Goal: Task Accomplishment & Management: Manage account settings

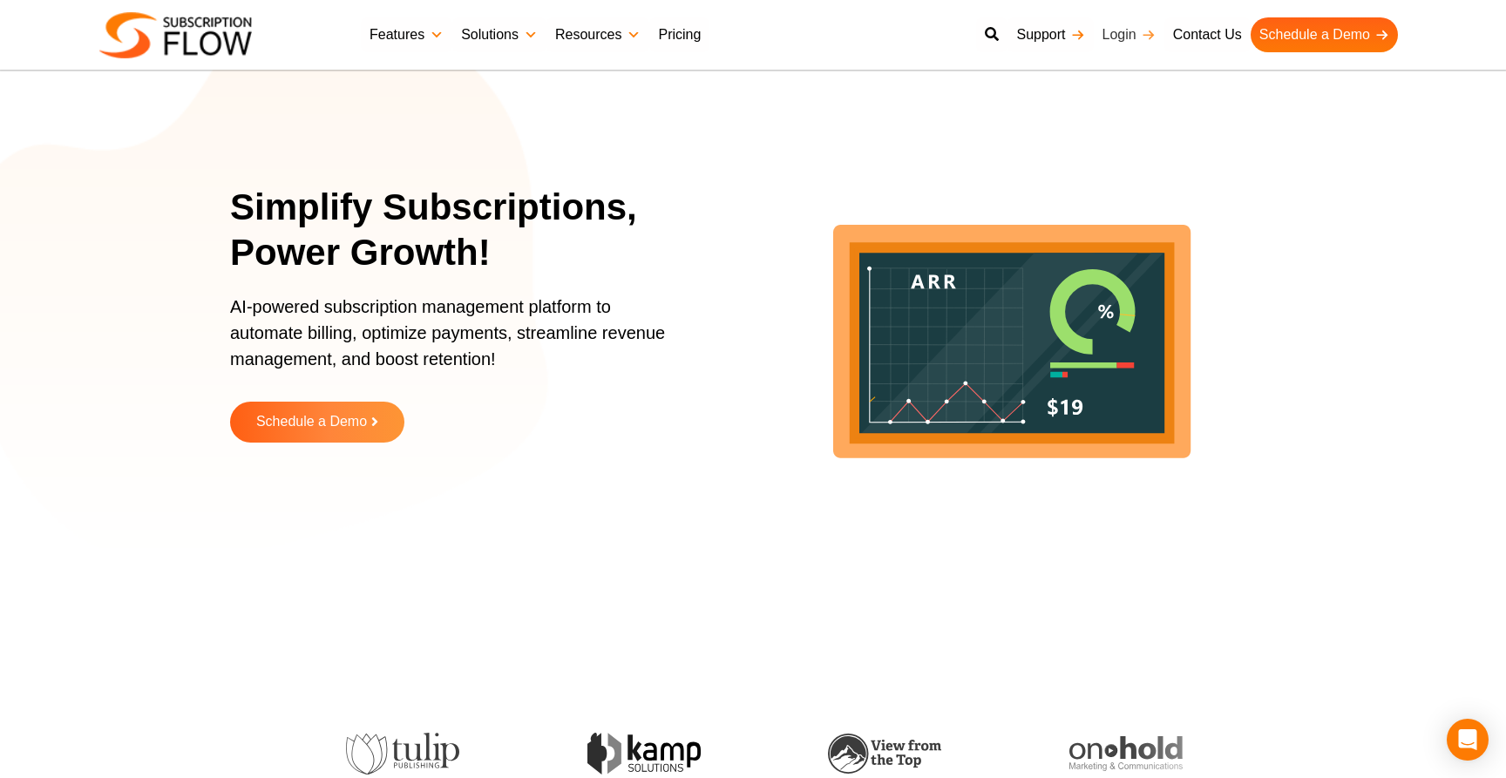
click at [1128, 37] on link "Login" at bounding box center [1129, 34] width 71 height 35
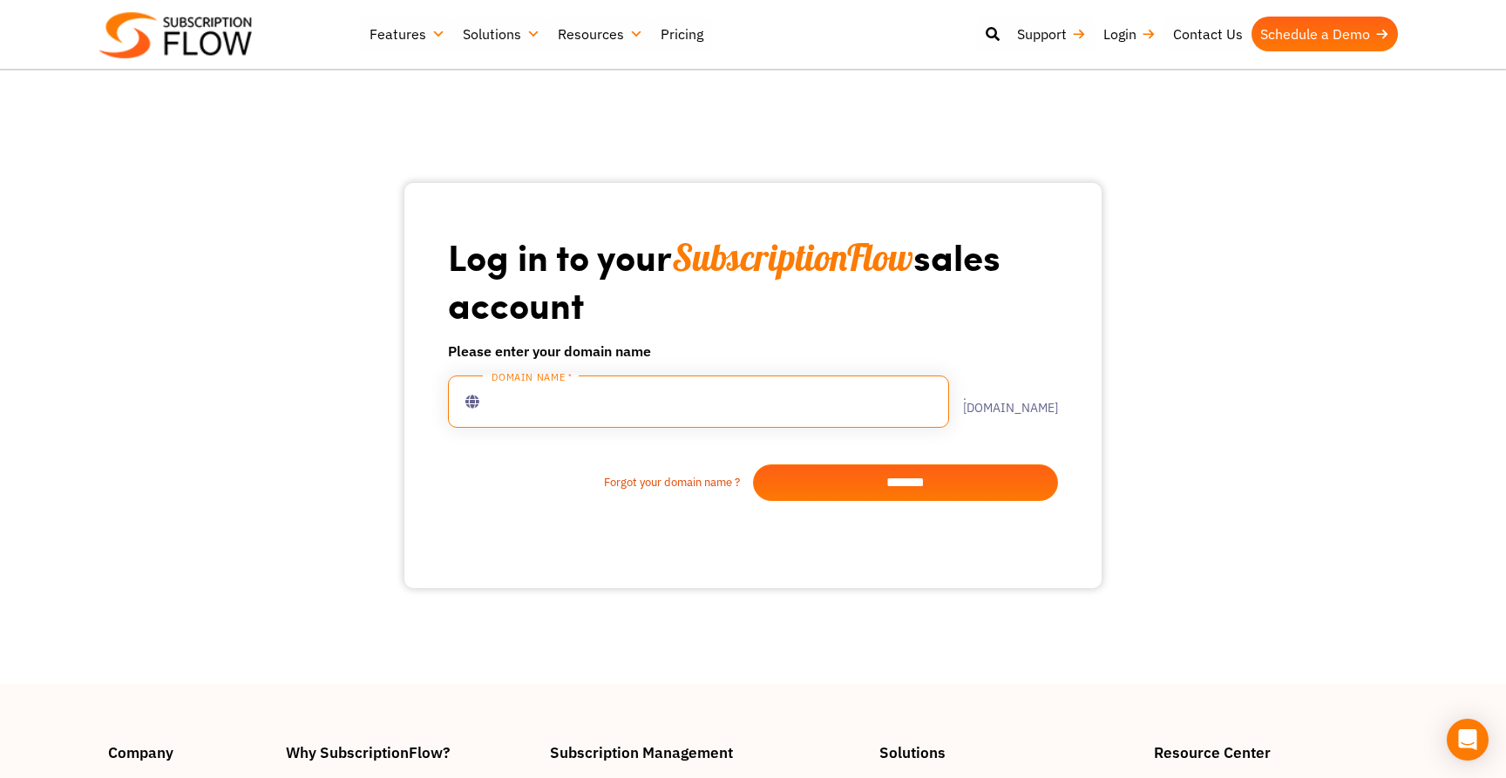
click at [642, 399] on input "text" at bounding box center [698, 402] width 501 height 52
type input "**********"
click at [958, 485] on input "*******" at bounding box center [905, 483] width 305 height 37
